Goal: Information Seeking & Learning: Check status

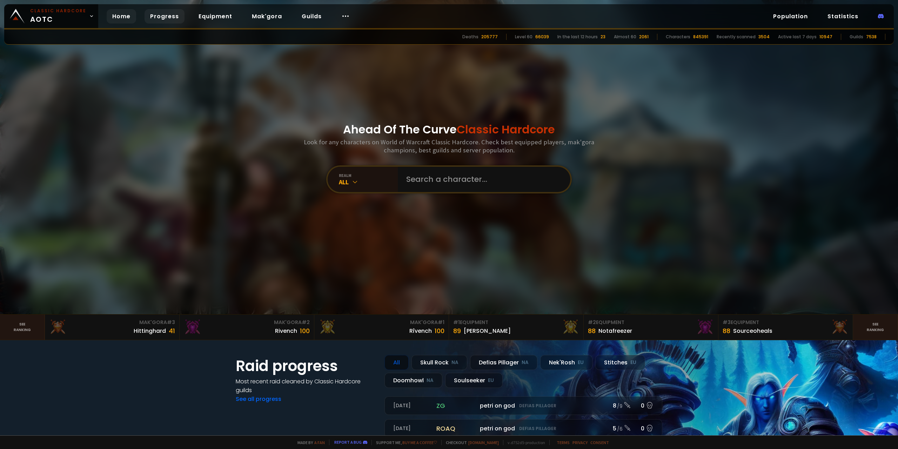
click at [168, 19] on link "Progress" at bounding box center [165, 16] width 40 height 14
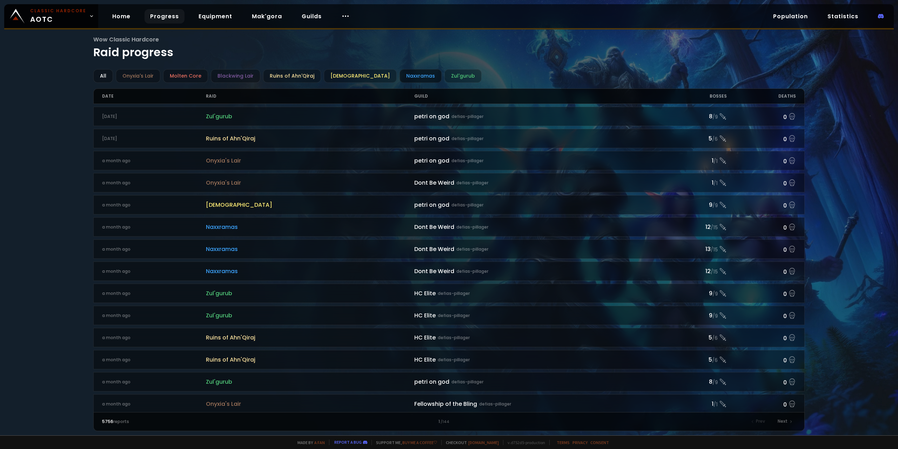
click at [400, 75] on div "Naxxramas" at bounding box center [421, 76] width 42 height 14
